Goal: Information Seeking & Learning: Learn about a topic

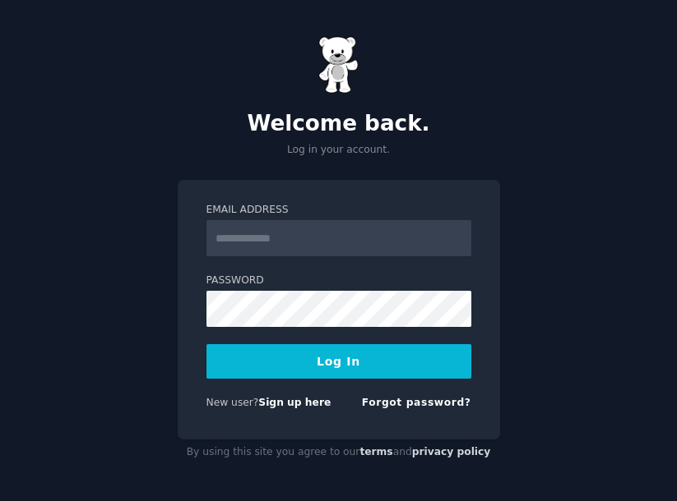
click at [0, 501] on com-1password-button at bounding box center [0, 501] width 0 height 0
type input "**********"
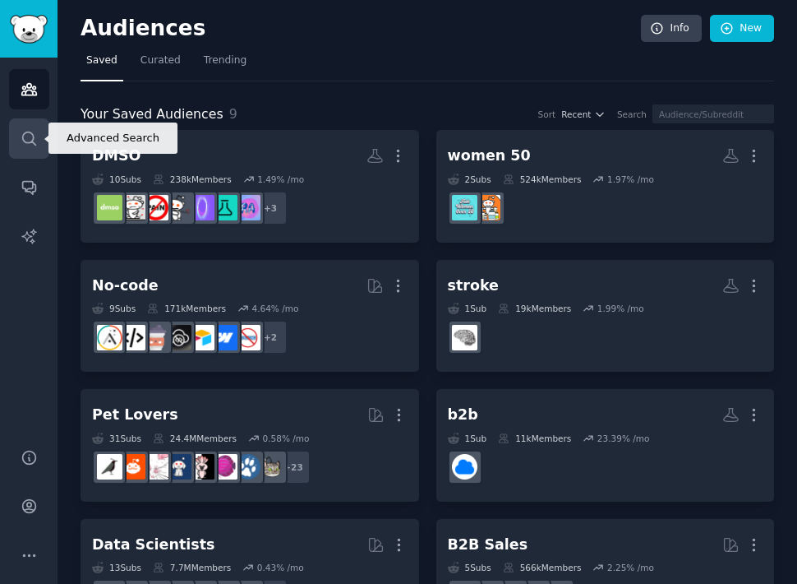
click at [22, 125] on link "Search" at bounding box center [29, 138] width 40 height 40
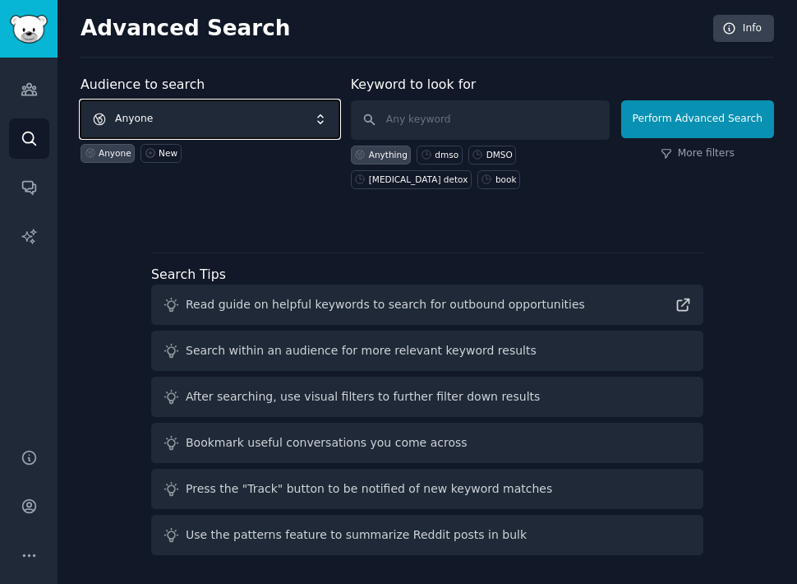
click at [198, 118] on span "Anyone" at bounding box center [210, 119] width 259 height 38
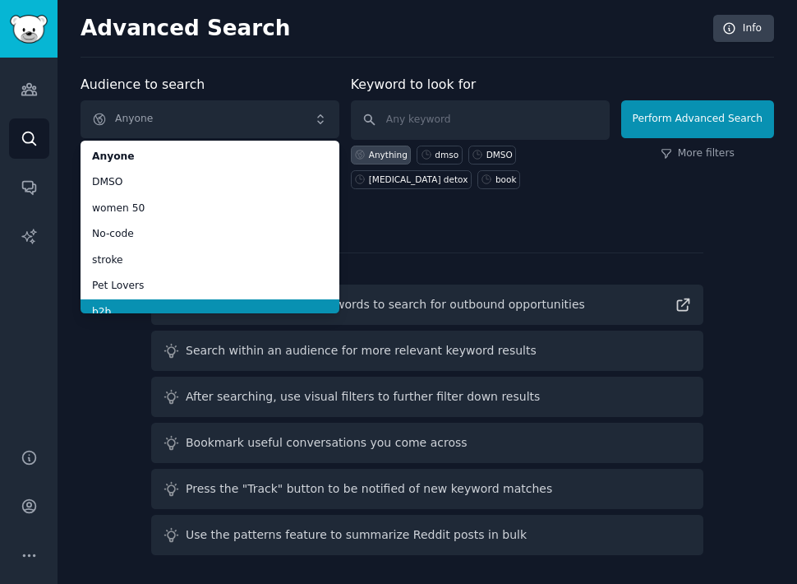
scroll to position [12, 0]
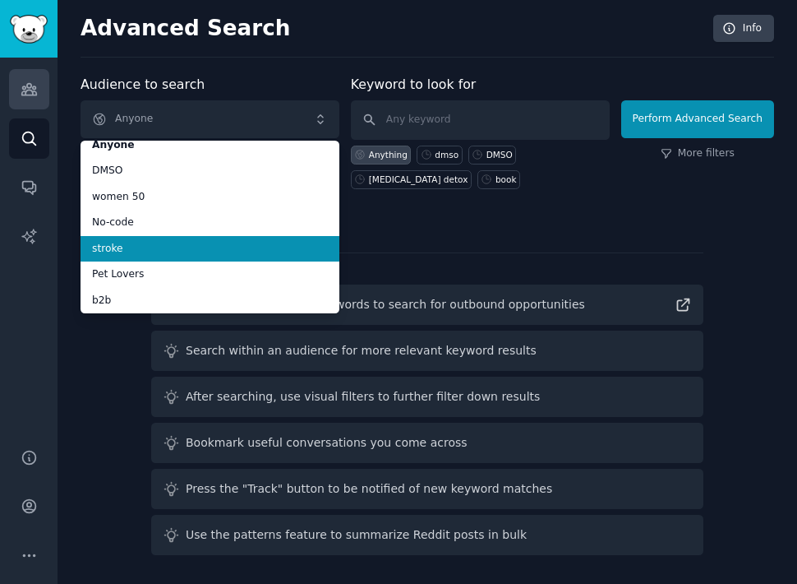
click at [44, 104] on link "Audiences" at bounding box center [29, 89] width 40 height 40
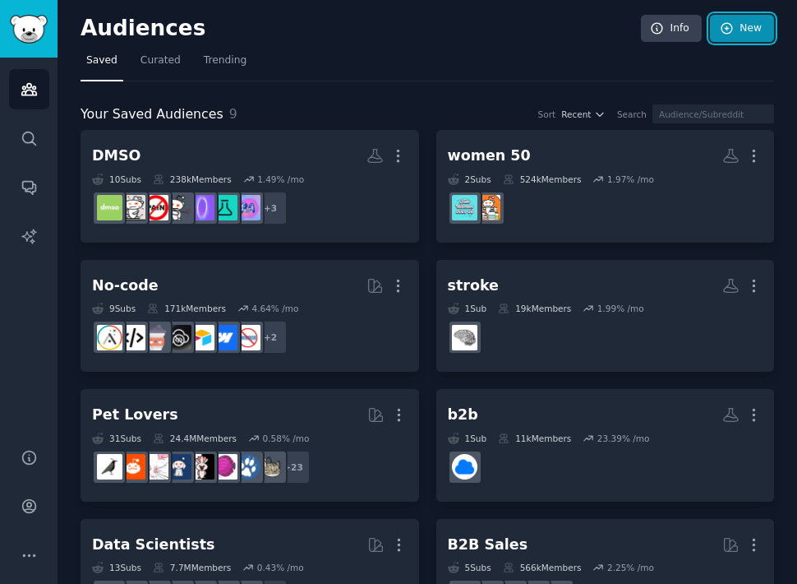
click at [676, 34] on link "New" at bounding box center [742, 29] width 64 height 28
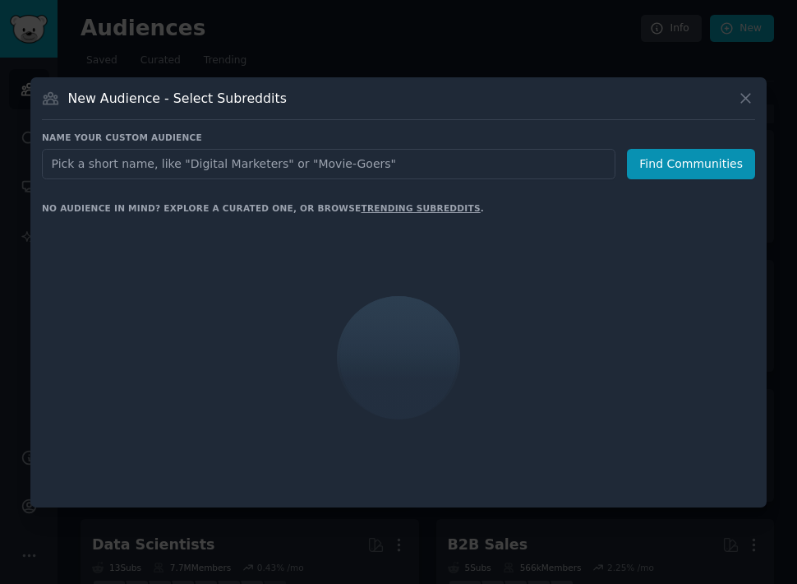
click at [284, 161] on input "text" at bounding box center [329, 164] width 574 height 30
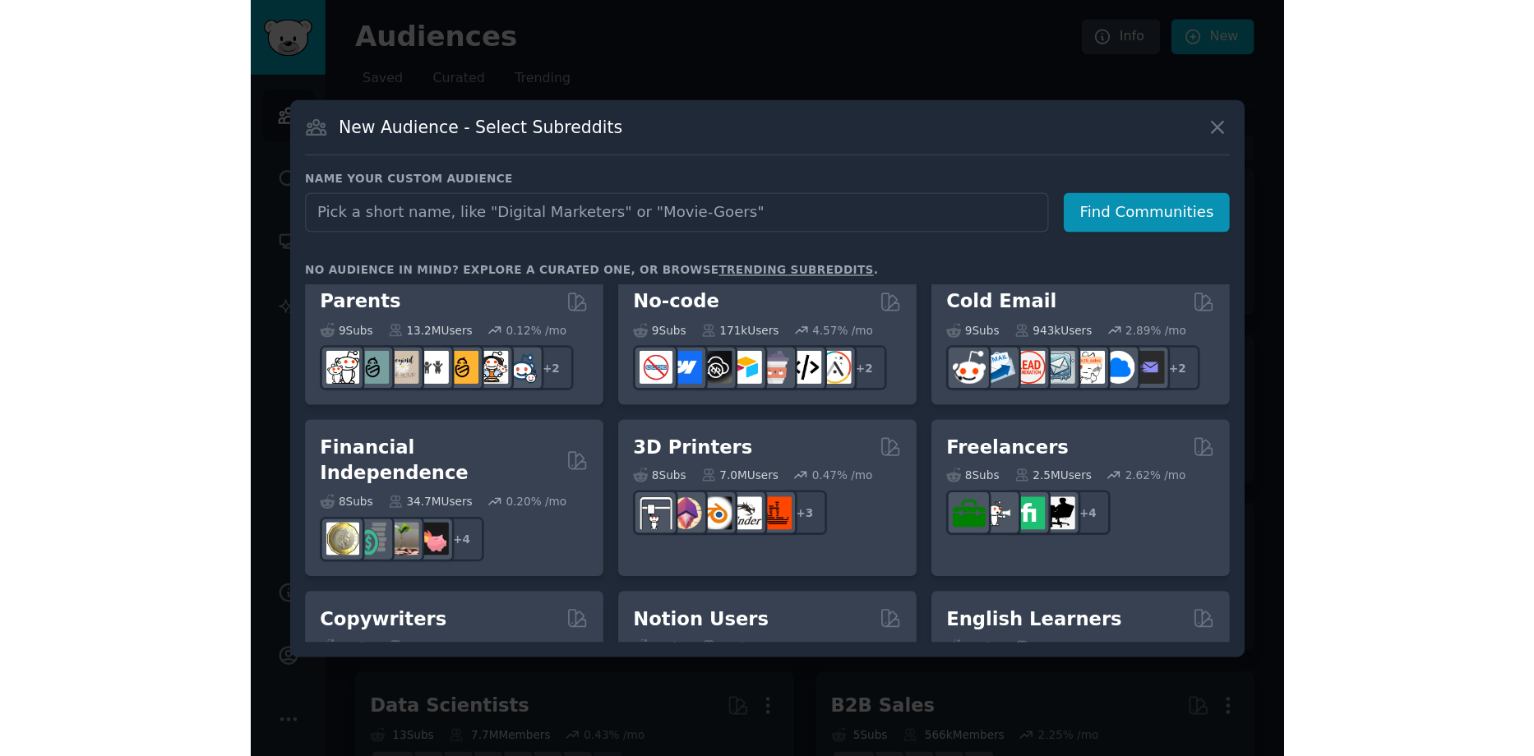
scroll to position [822, 0]
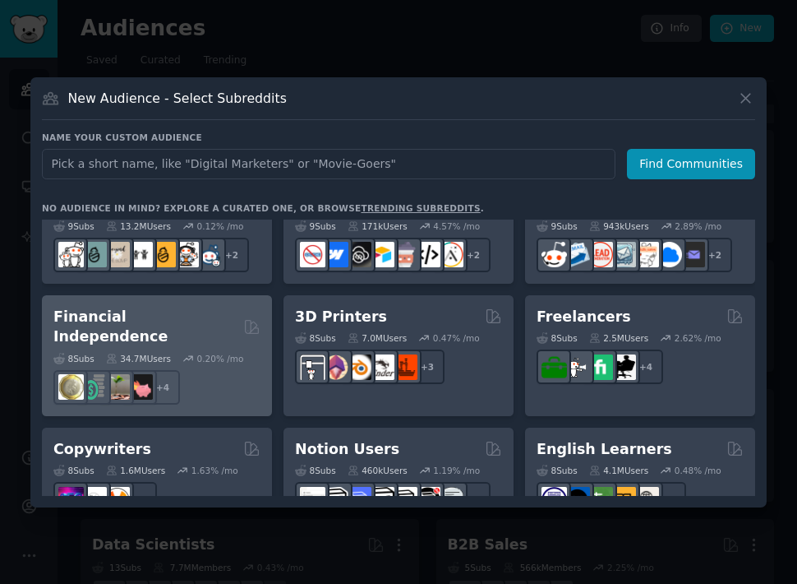
click at [190, 300] on div "Financial Independence 8 Sub s 34.7M Users 0.20 % /mo + 4" at bounding box center [157, 355] width 230 height 121
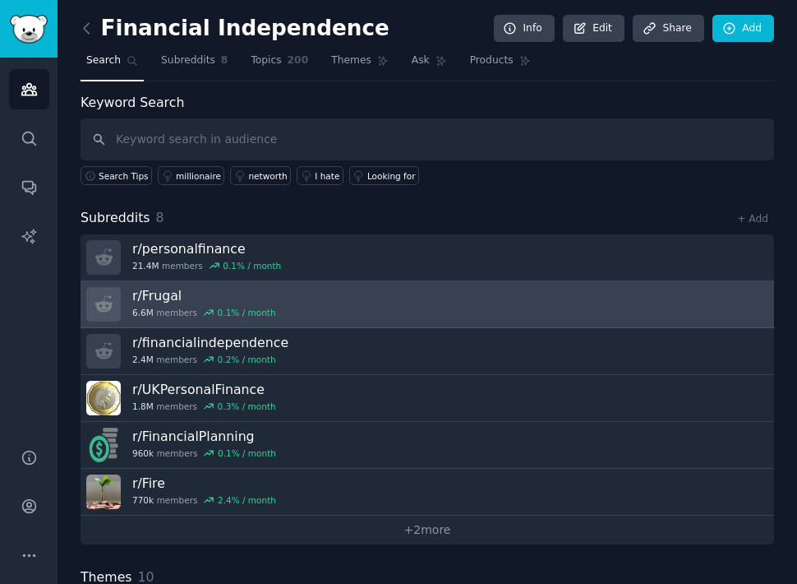
click at [349, 308] on link "r/ Frugal 6.6M members 0.1 % / month" at bounding box center [428, 304] width 694 height 47
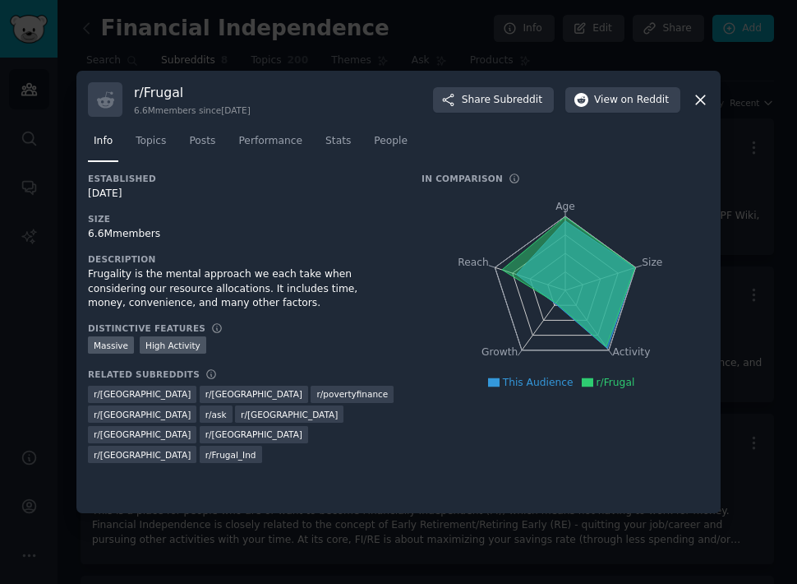
click at [676, 104] on icon at bounding box center [700, 99] width 17 height 17
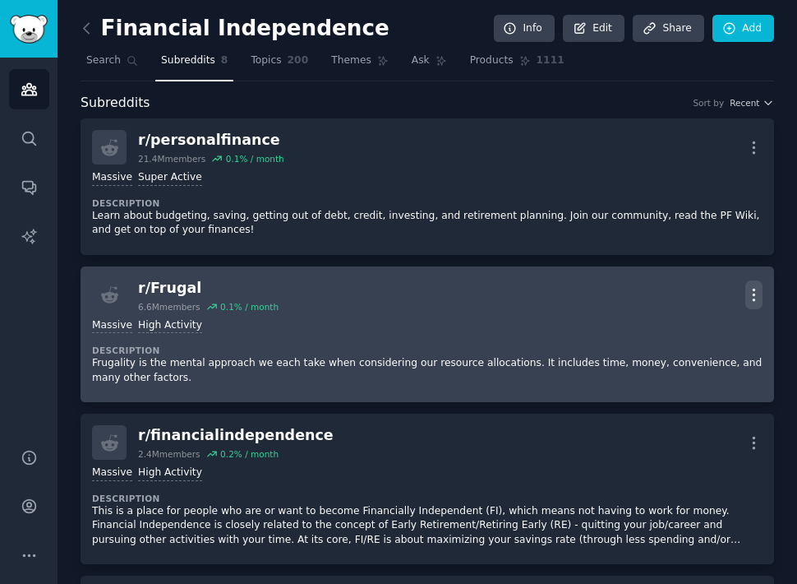
click at [676, 295] on icon "button" at bounding box center [754, 294] width 17 height 17
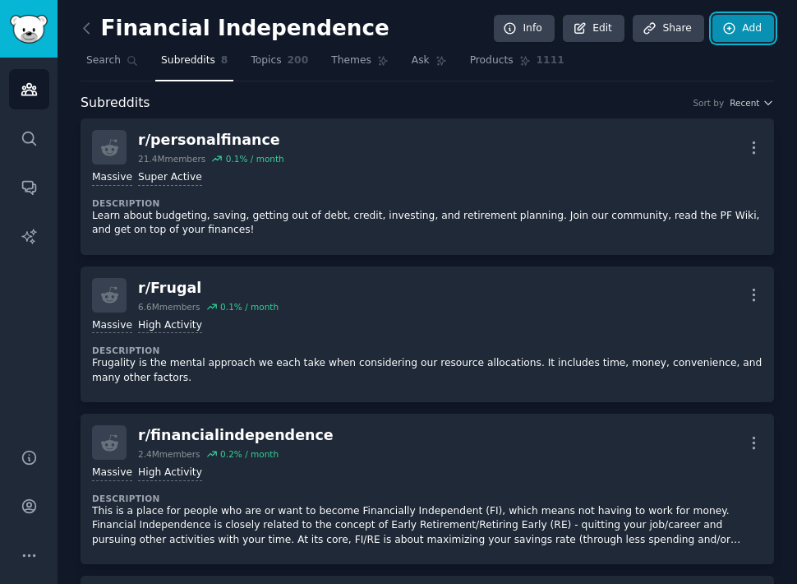
click at [676, 25] on link "Add" at bounding box center [744, 29] width 62 height 28
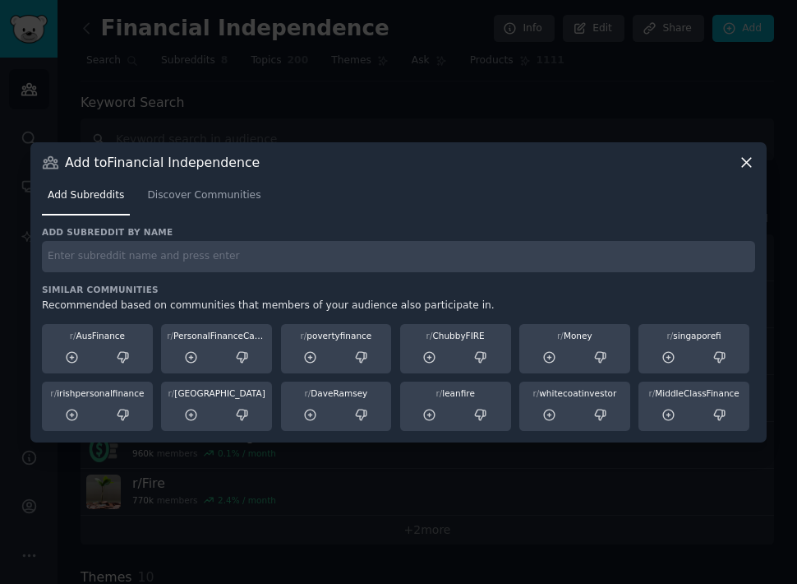
click at [226, 261] on input "text" at bounding box center [399, 257] width 714 height 32
type input "fr"
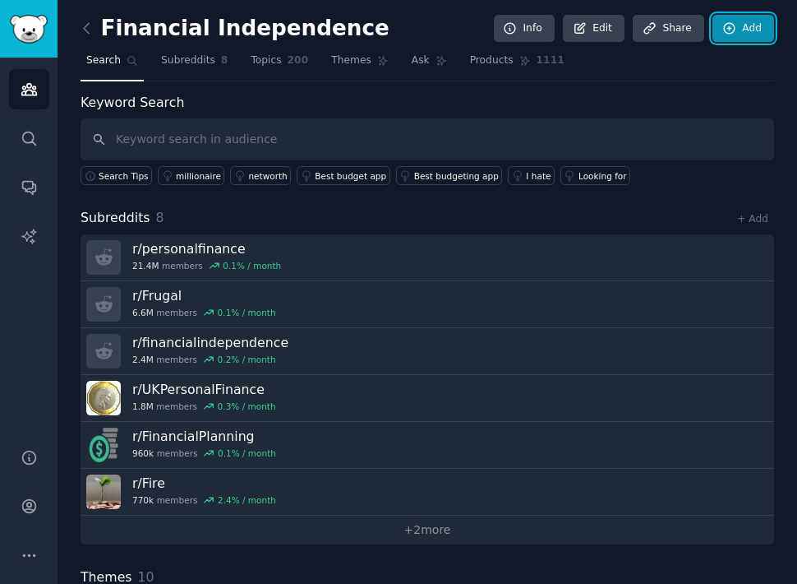
click at [676, 31] on link "Add" at bounding box center [744, 29] width 62 height 28
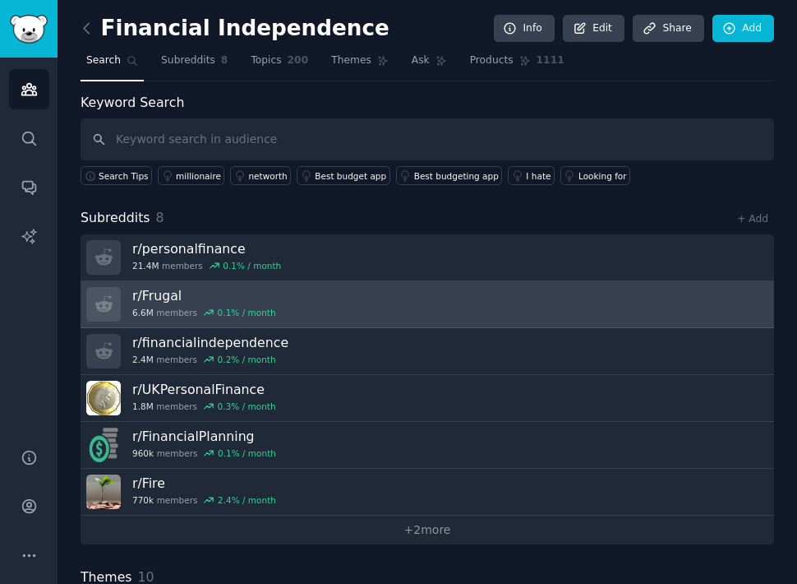
click at [103, 300] on icon at bounding box center [103, 303] width 17 height 17
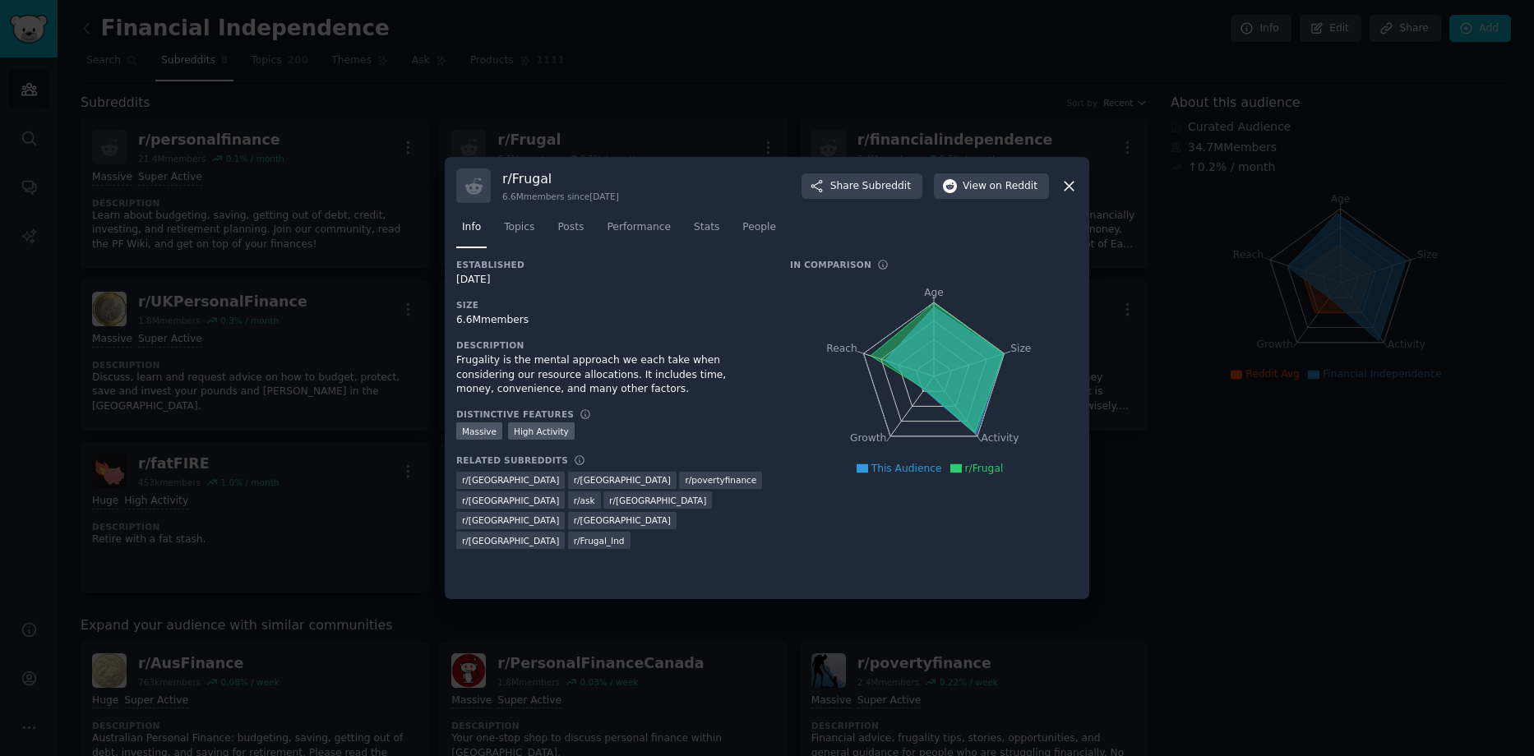
click at [676, 183] on icon at bounding box center [1068, 186] width 17 height 17
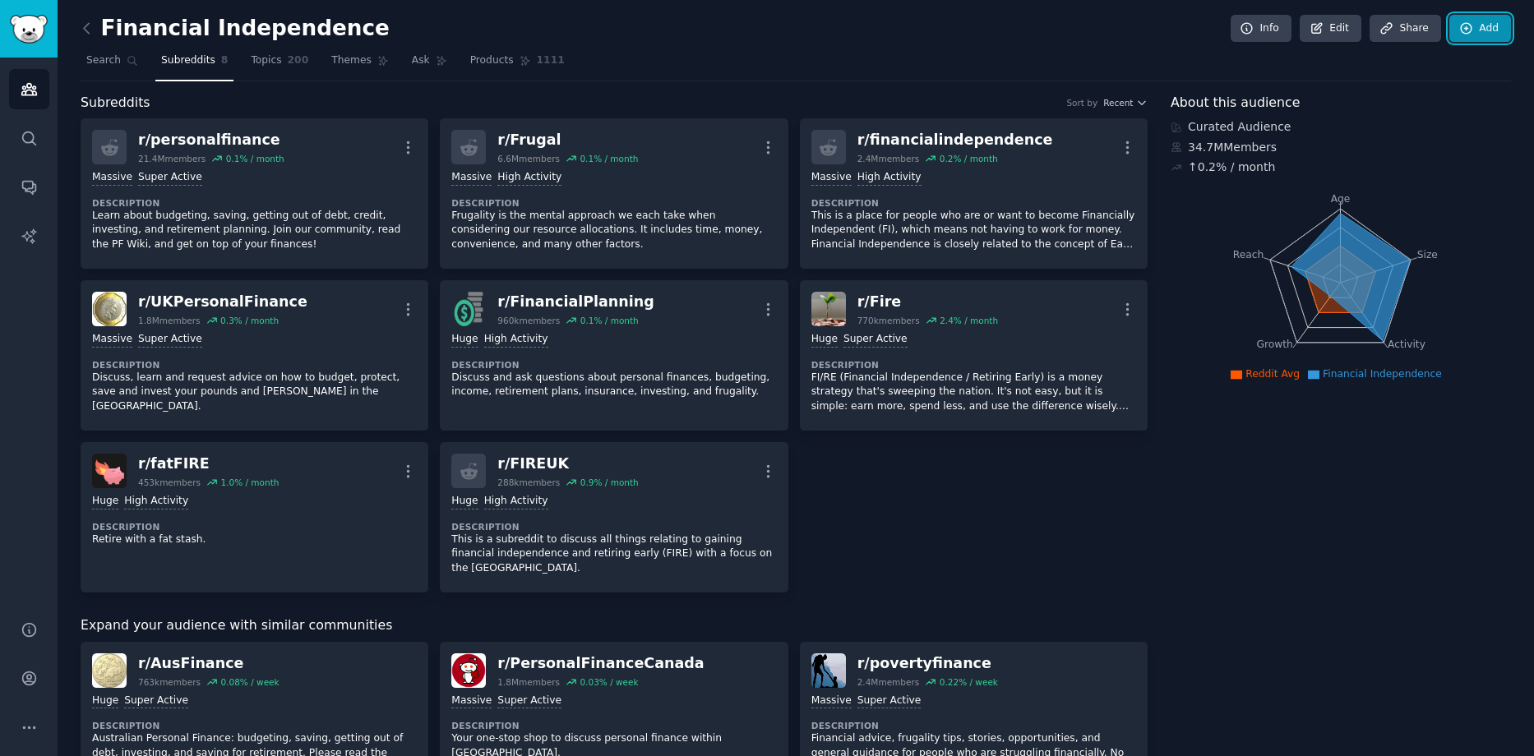
click at [676, 36] on link "Add" at bounding box center [1480, 29] width 62 height 28
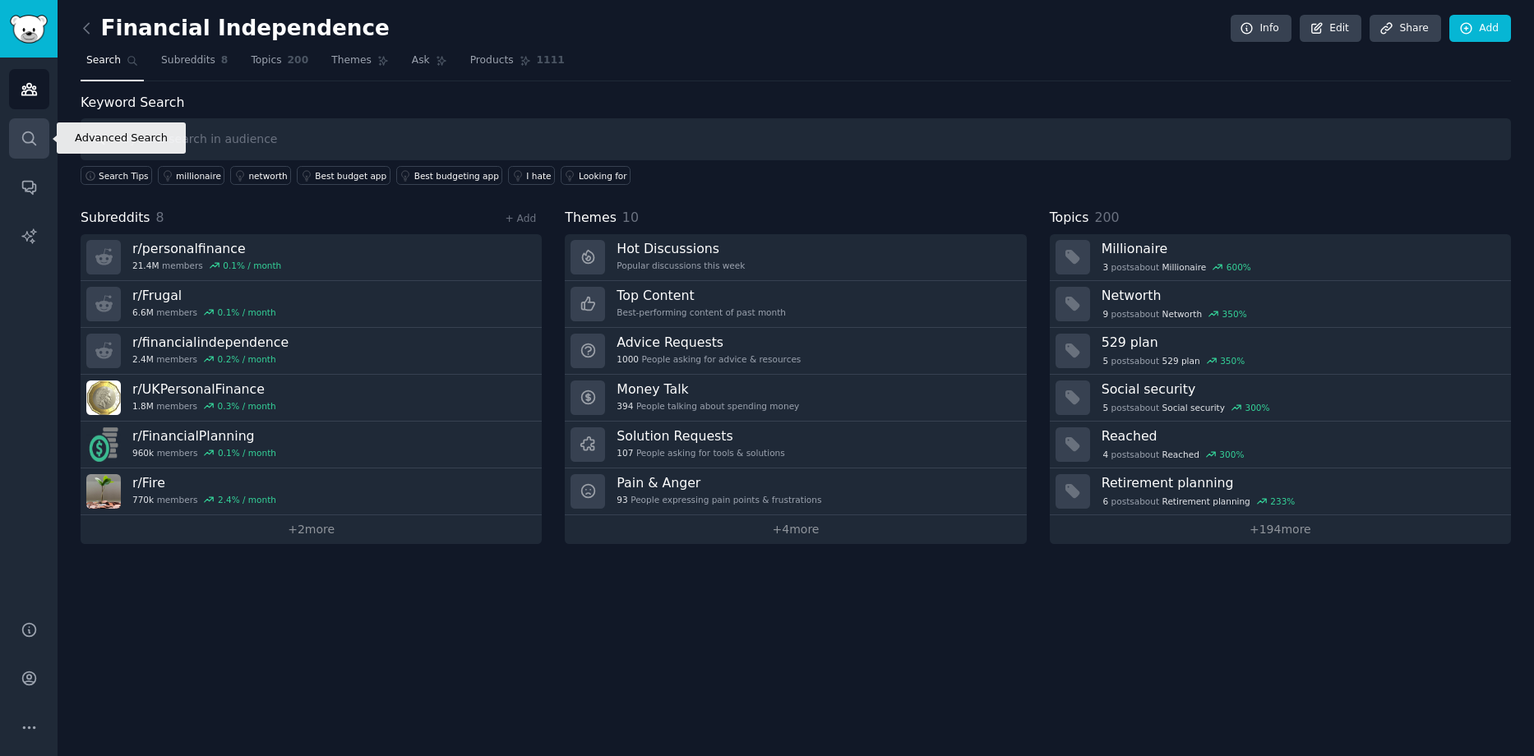
click at [30, 141] on icon "Sidebar" at bounding box center [28, 138] width 13 height 13
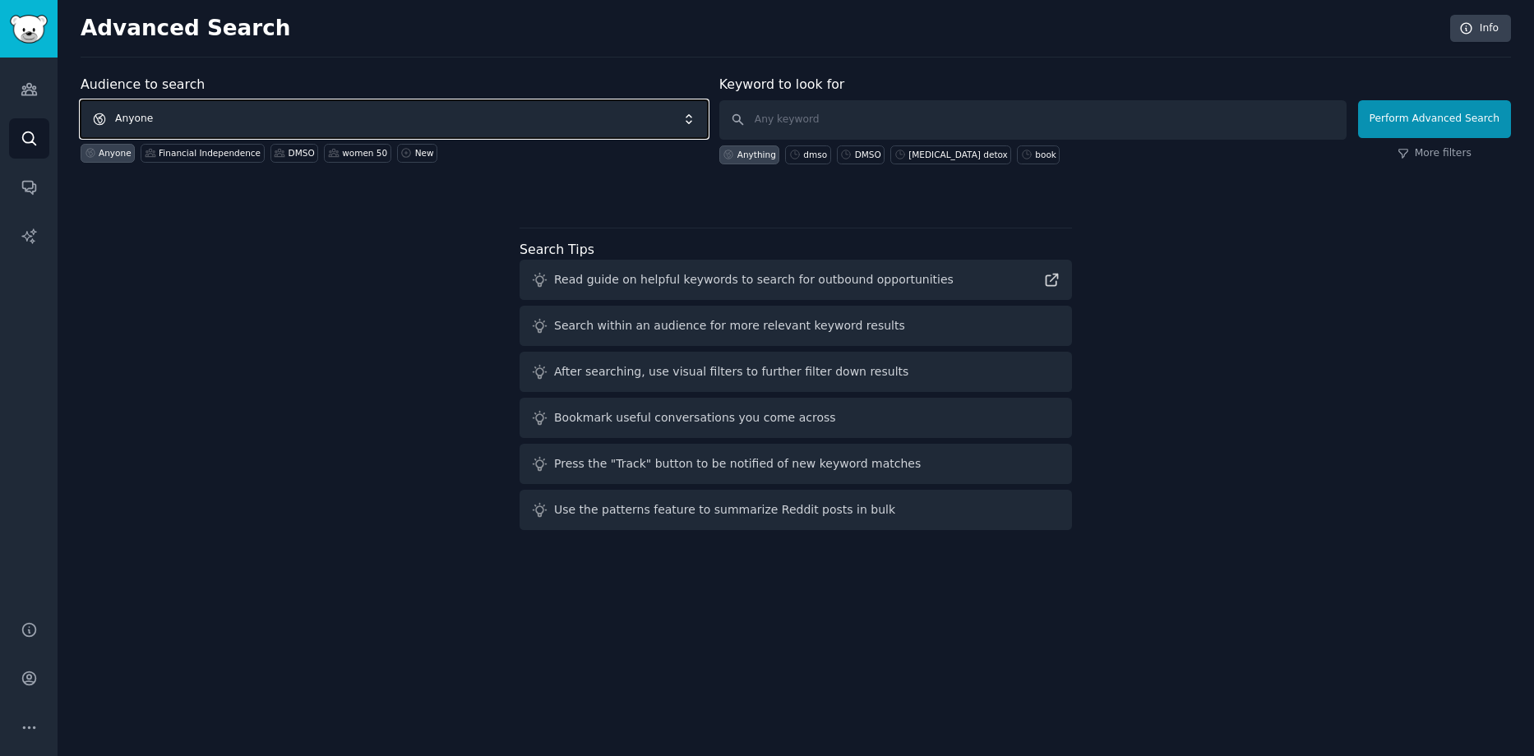
click at [252, 117] on span "Anyone" at bounding box center [394, 119] width 627 height 38
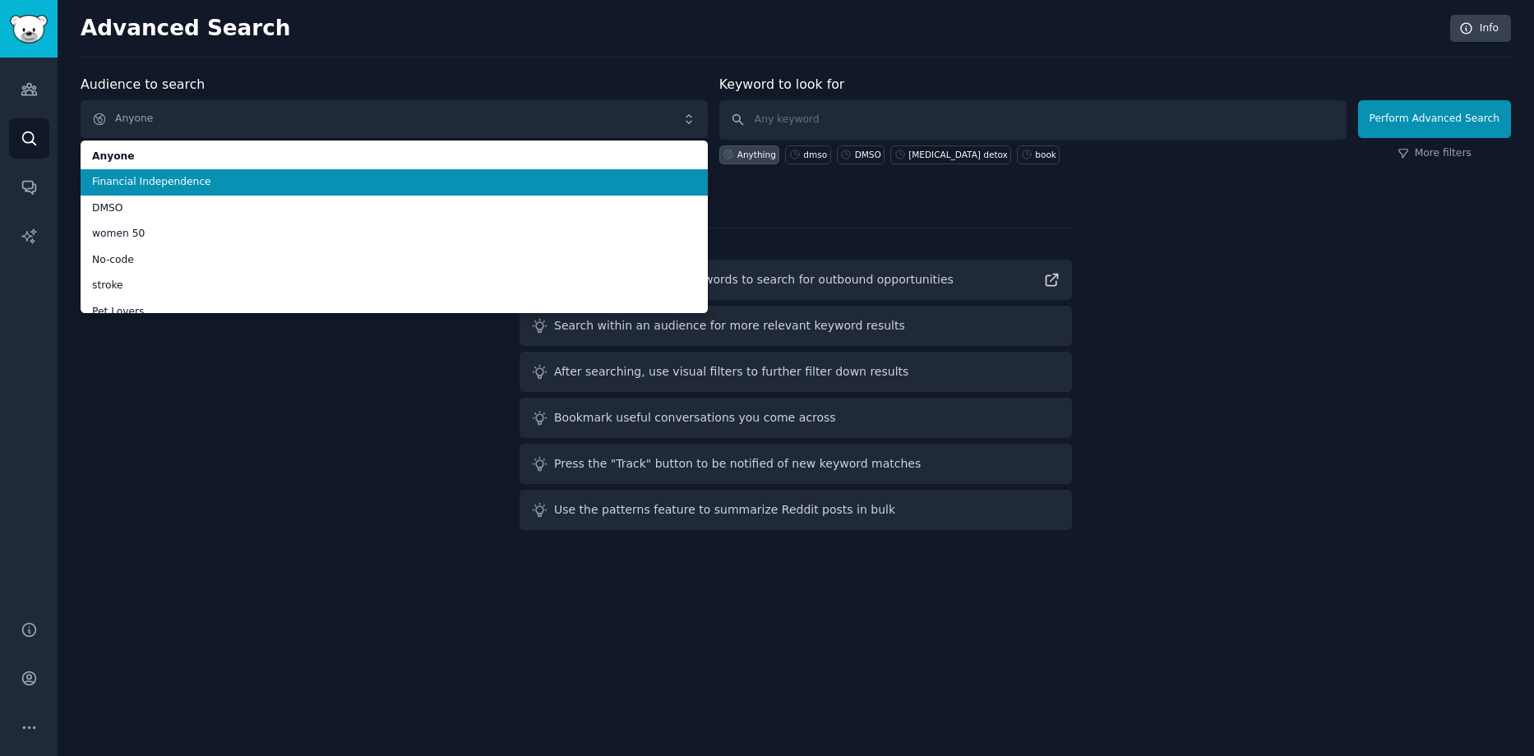
click at [215, 182] on span "Financial Independence" at bounding box center [394, 182] width 604 height 15
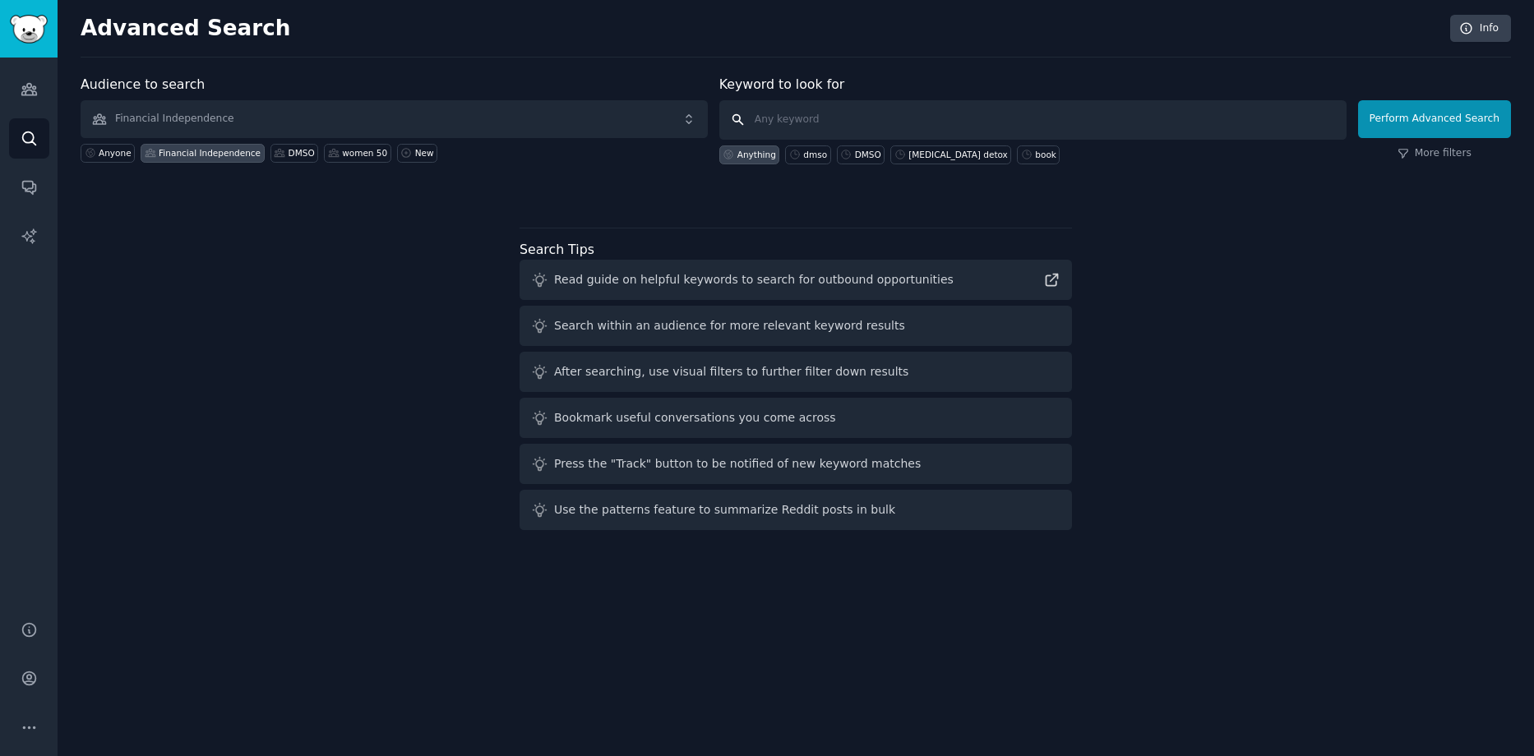
click at [676, 122] on input "text" at bounding box center [1032, 119] width 627 height 39
click at [676, 131] on button "Perform Advanced Search" at bounding box center [1434, 119] width 153 height 38
click at [676, 117] on input "text" at bounding box center [1032, 119] width 627 height 39
click at [676, 155] on link "More filters" at bounding box center [1435, 153] width 74 height 15
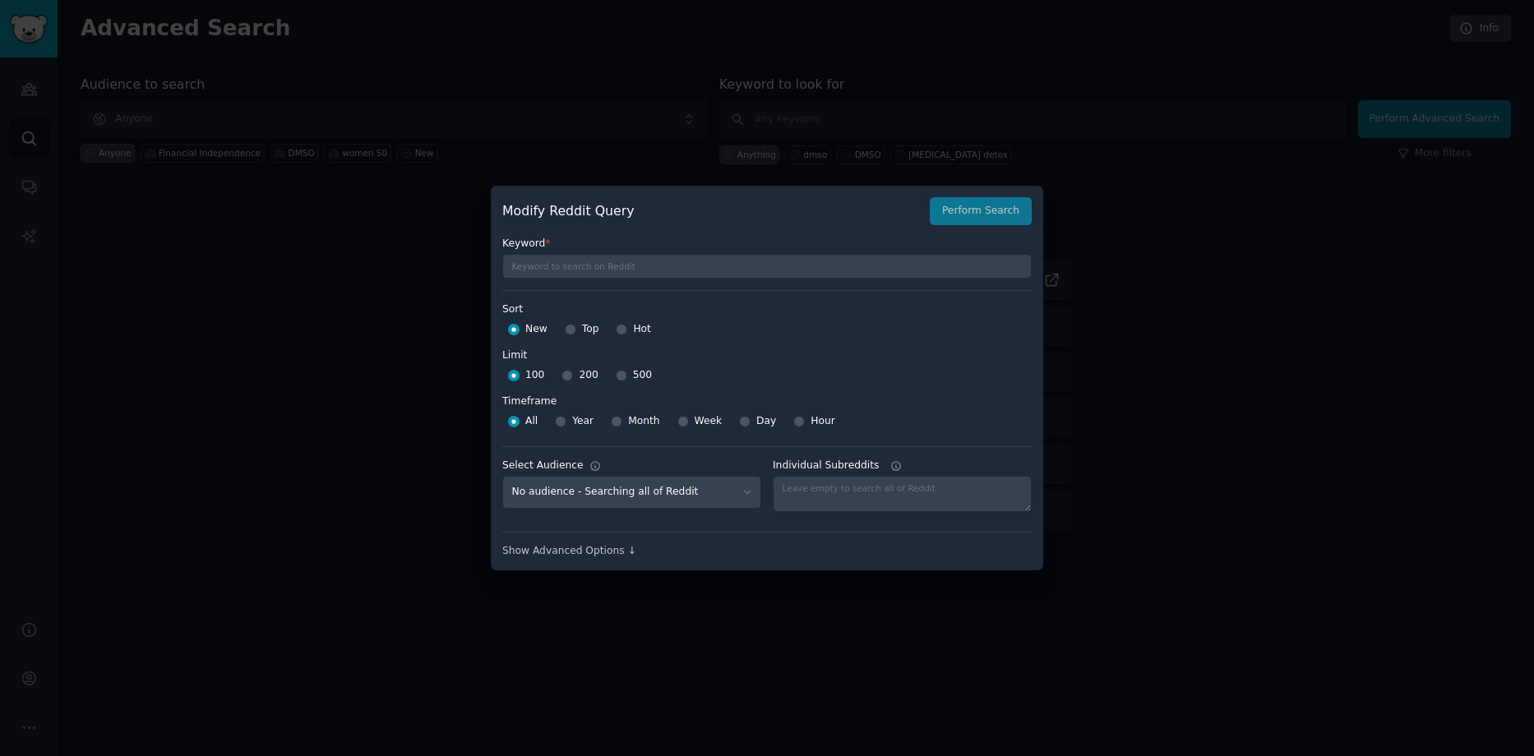
click at [676, 446] on div at bounding box center [767, 378] width 1534 height 756
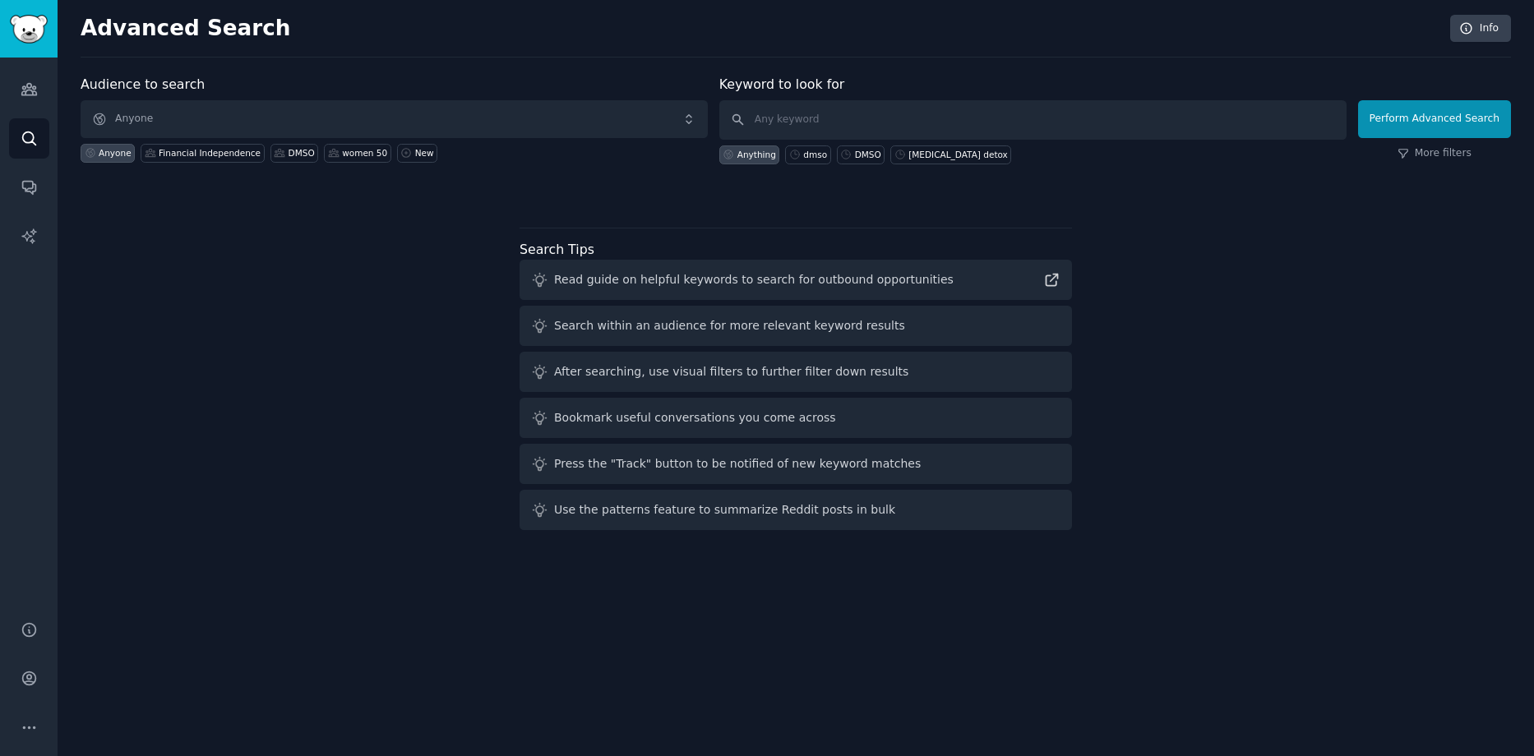
click at [620, 329] on div "Search within an audience for more relevant keyword results" at bounding box center [729, 325] width 351 height 17
click at [478, 335] on div "Audience to search Anyone Anyone Financial Independence DMSO women 50 New Keywo…" at bounding box center [796, 306] width 1430 height 462
click at [33, 189] on icon "Sidebar" at bounding box center [29, 186] width 17 height 17
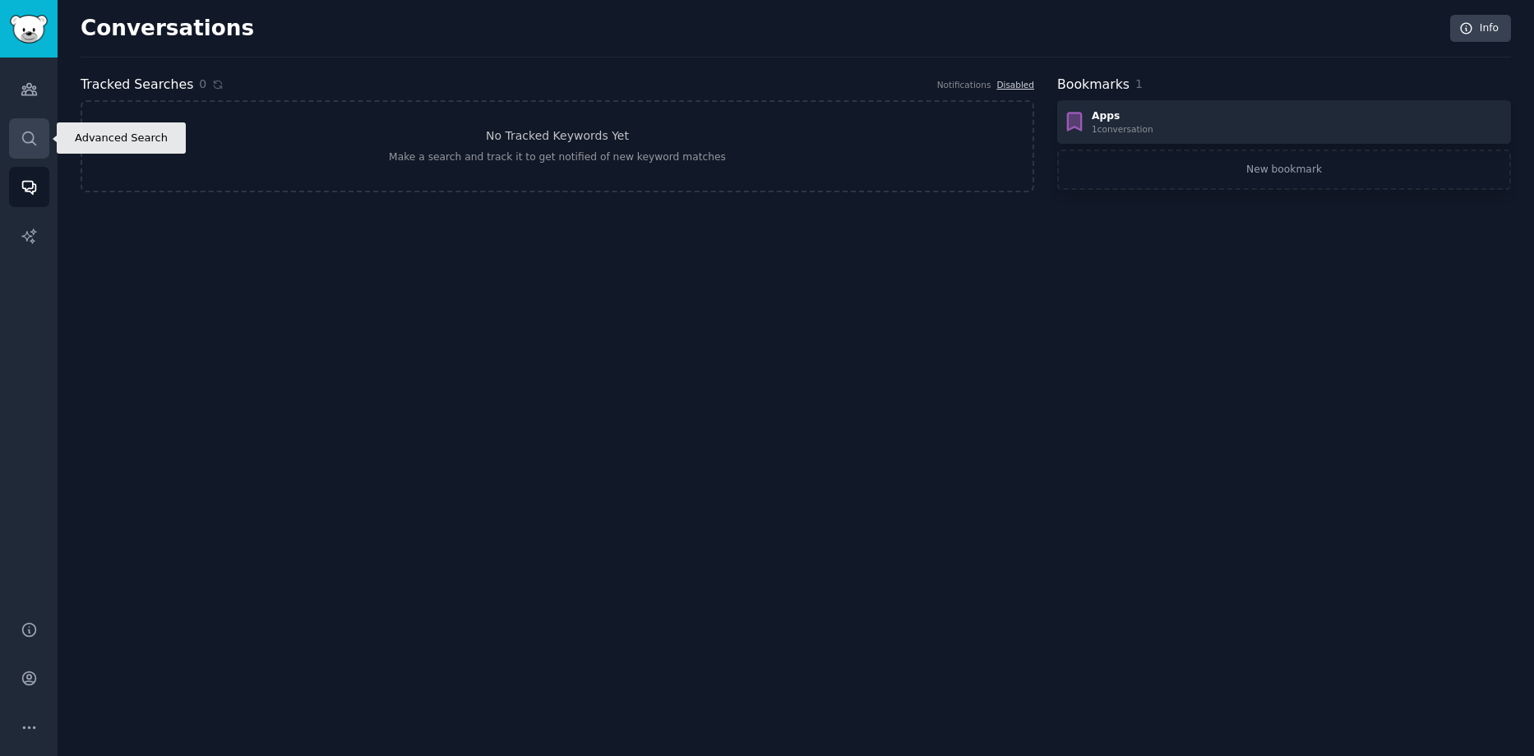
click at [45, 144] on link "Search" at bounding box center [29, 138] width 40 height 40
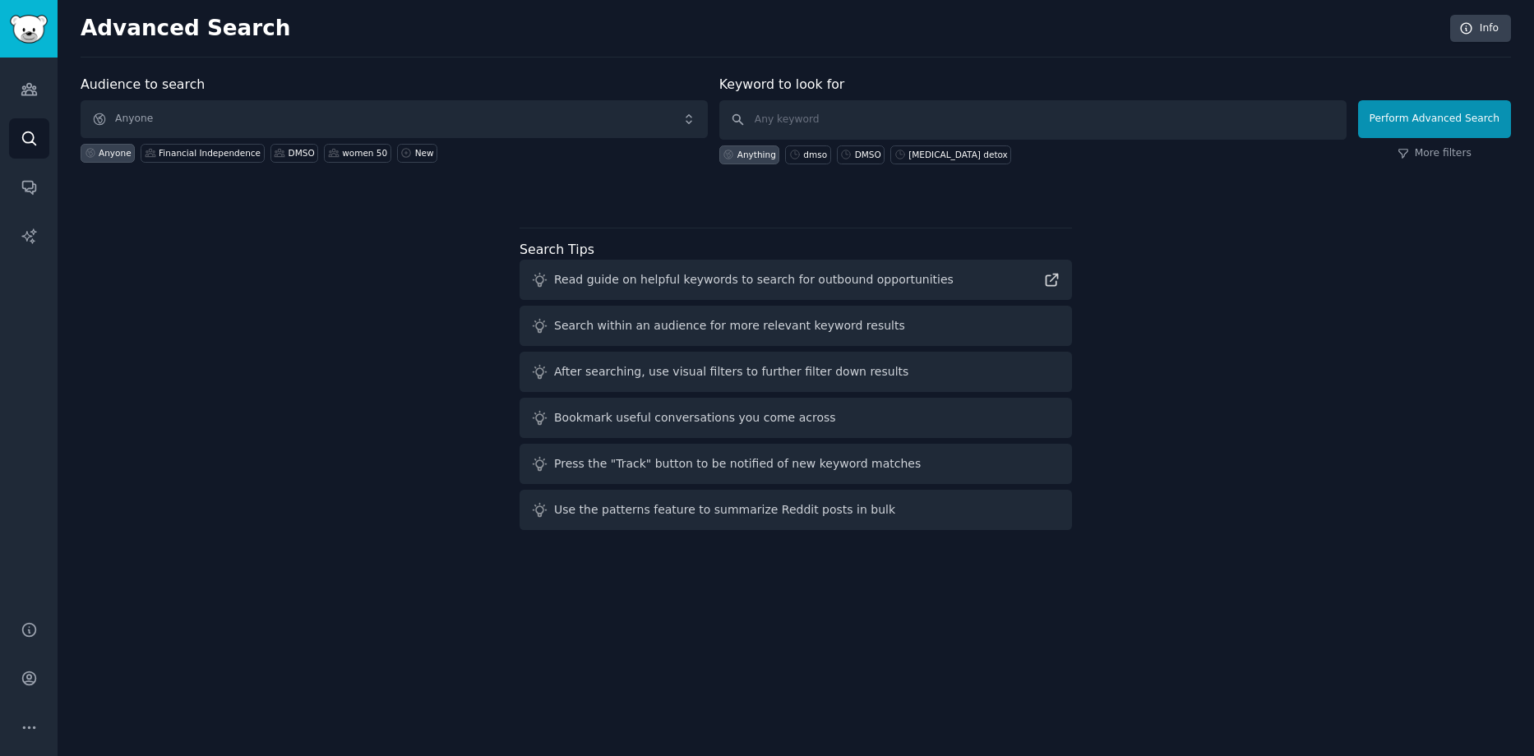
click at [412, 372] on div "Audience to search Anyone Anyone Financial Independence DMSO women 50 New Keywo…" at bounding box center [796, 306] width 1430 height 462
click at [676, 127] on input "text" at bounding box center [1032, 119] width 627 height 39
type input "app"
click at [676, 103] on button "Perform Advanced Search" at bounding box center [1434, 119] width 153 height 38
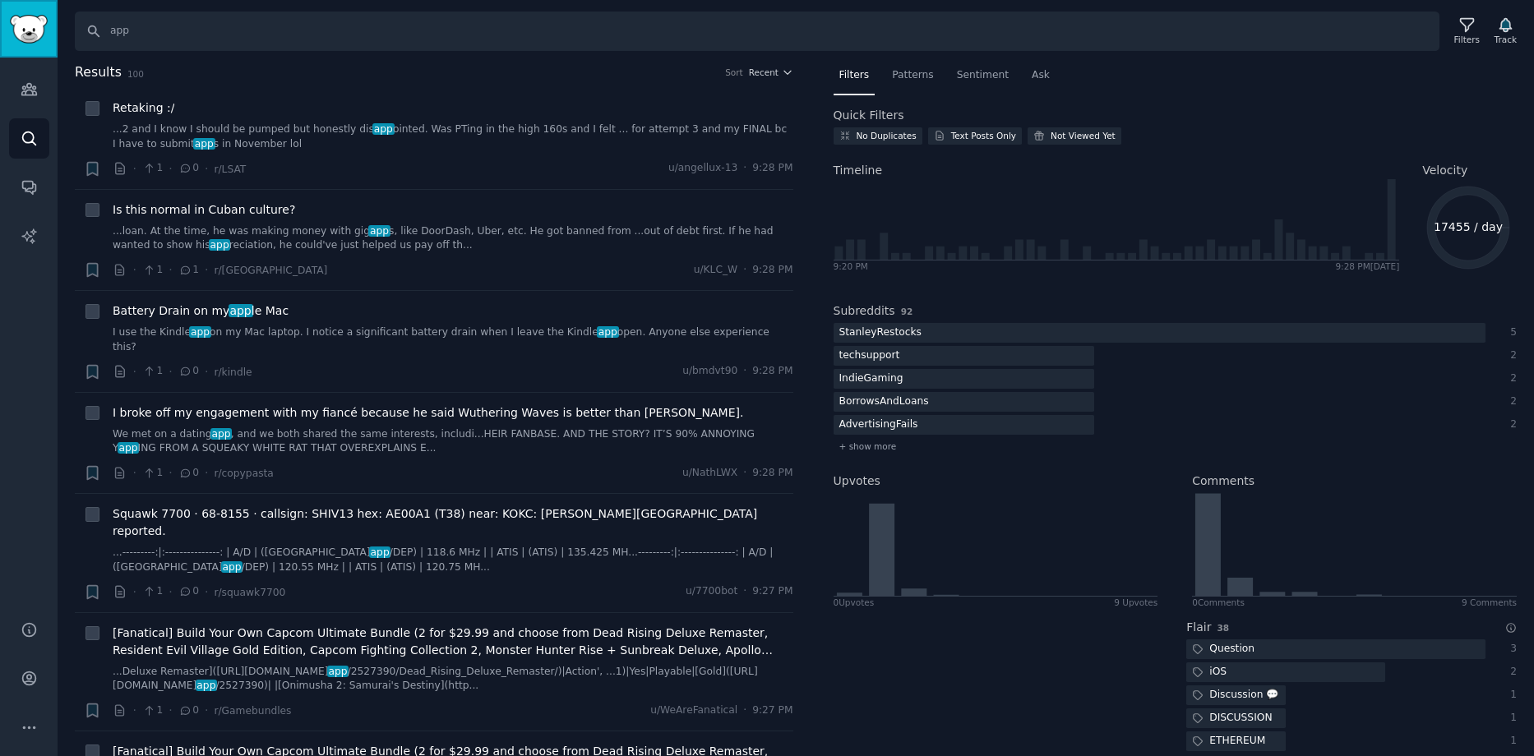
click at [20, 30] on img "Sidebar" at bounding box center [29, 29] width 38 height 29
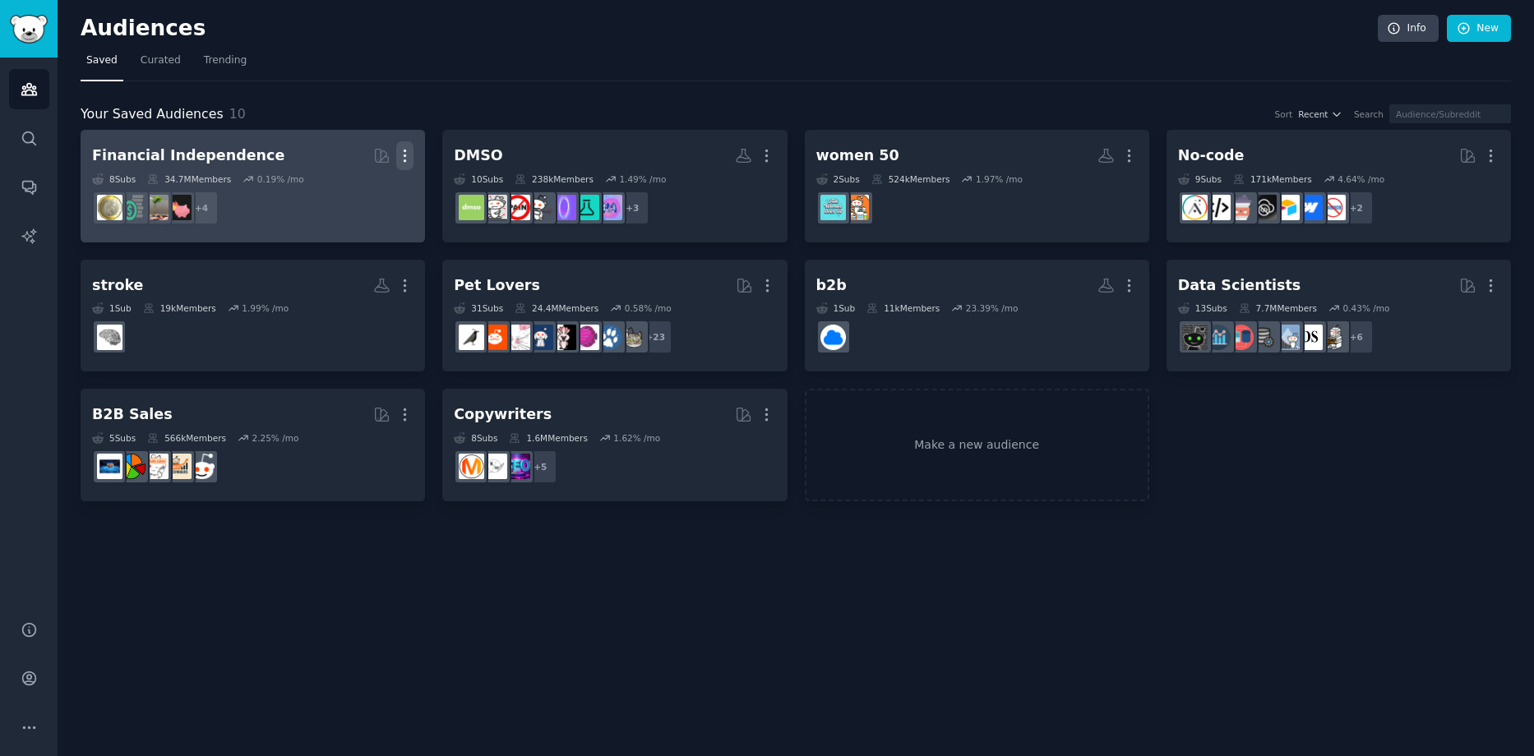
click at [406, 163] on icon "button" at bounding box center [404, 155] width 17 height 17
click at [378, 166] on link "View" at bounding box center [349, 162] width 78 height 35
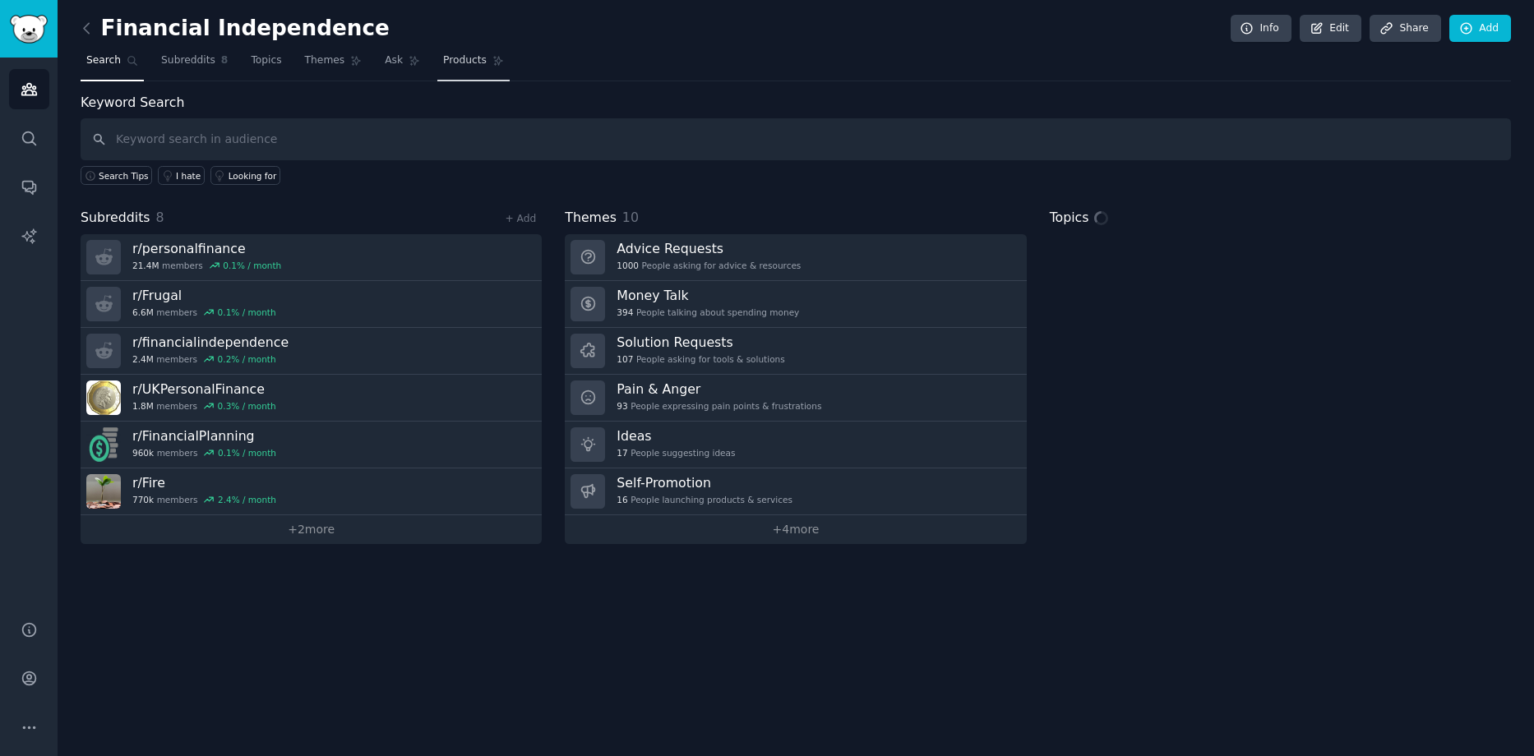
click at [444, 66] on span "Products" at bounding box center [465, 60] width 44 height 15
